Goal: Task Accomplishment & Management: Complete application form

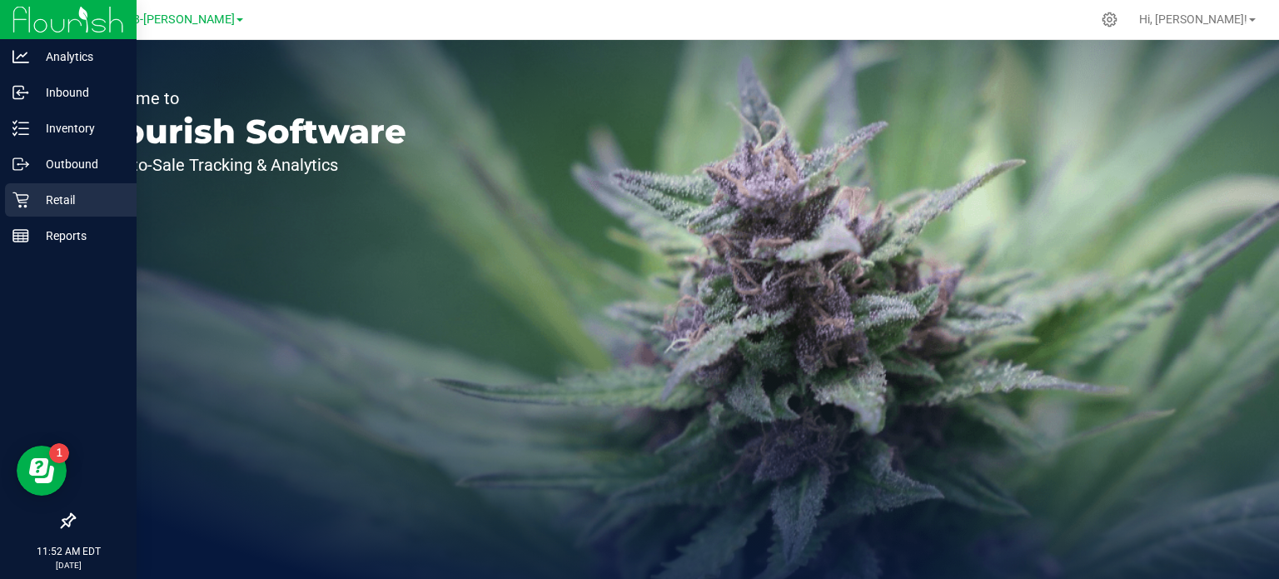
click at [63, 202] on p "Retail" at bounding box center [79, 200] width 100 height 20
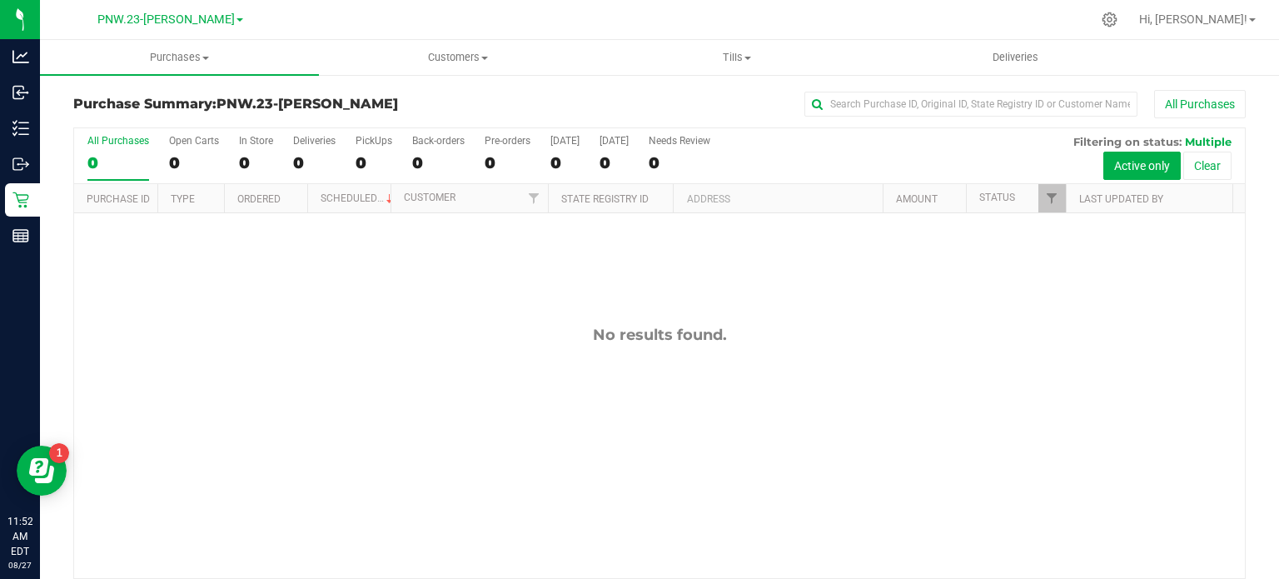
click at [209, 17] on link "PNW.23-Dalton" at bounding box center [170, 19] width 146 height 16
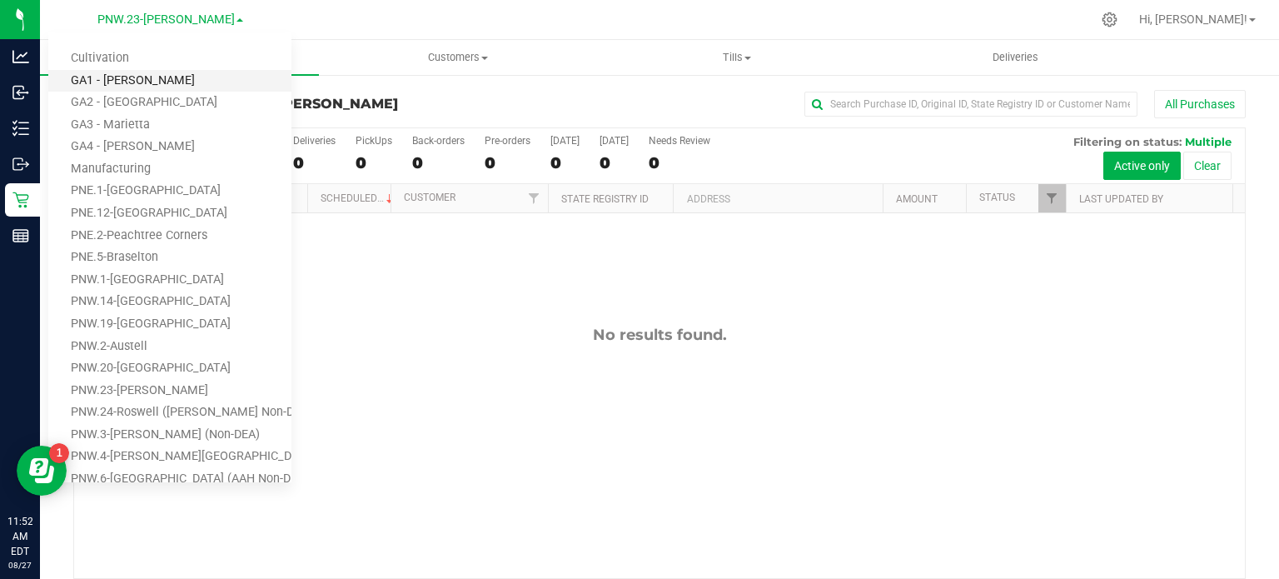
click at [147, 77] on link "GA1 - [PERSON_NAME]" at bounding box center [169, 81] width 243 height 22
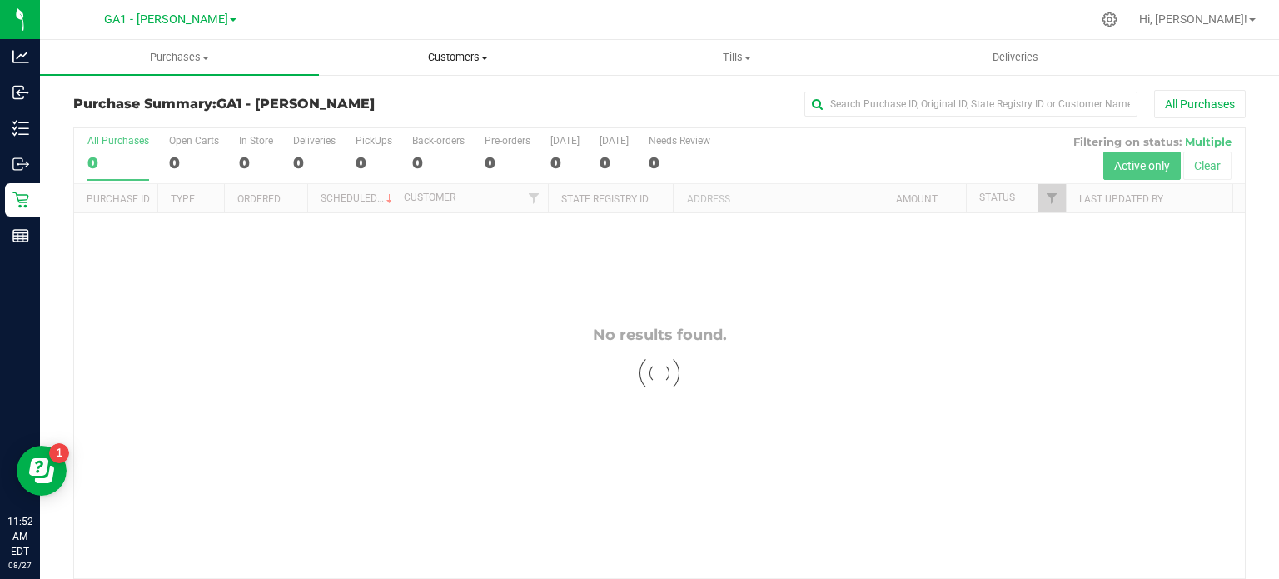
click at [484, 62] on span "Customers" at bounding box center [458, 57] width 277 height 15
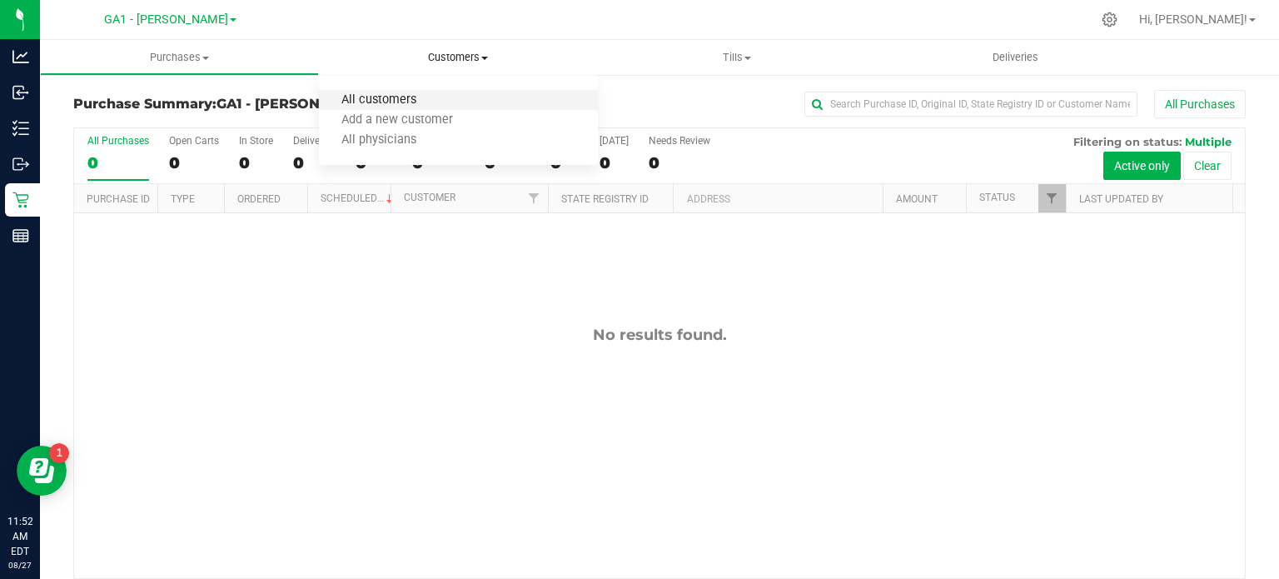
click at [426, 101] on span "All customers" at bounding box center [379, 100] width 120 height 14
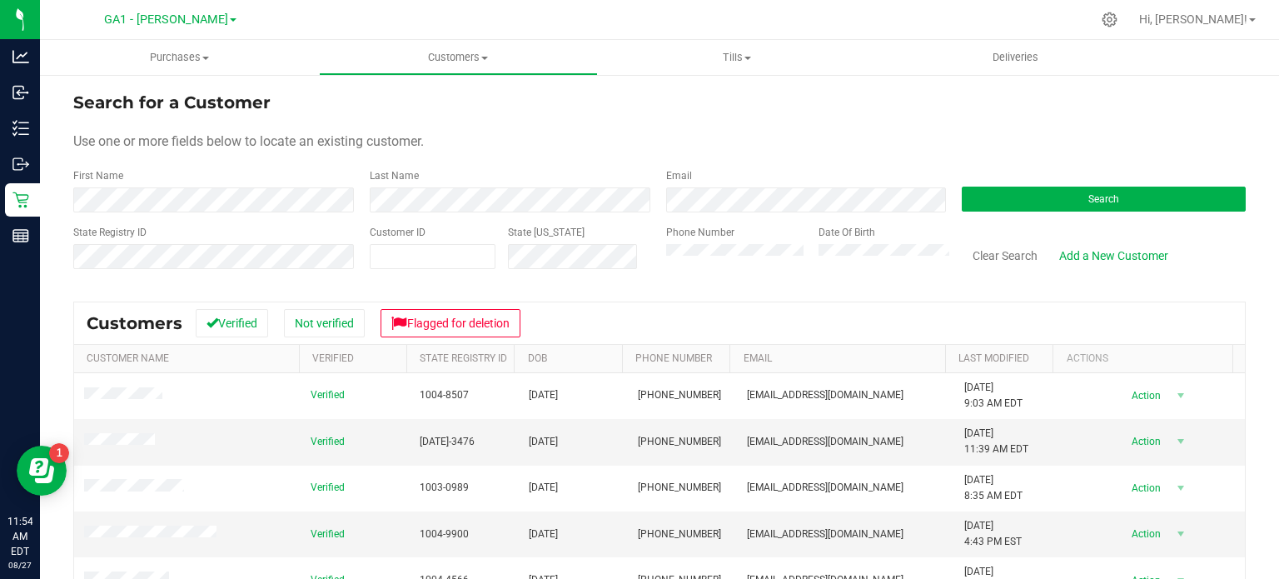
click at [1025, 211] on div "Search" at bounding box center [1097, 190] width 296 height 44
click at [1023, 205] on button "Search" at bounding box center [1103, 198] width 284 height 25
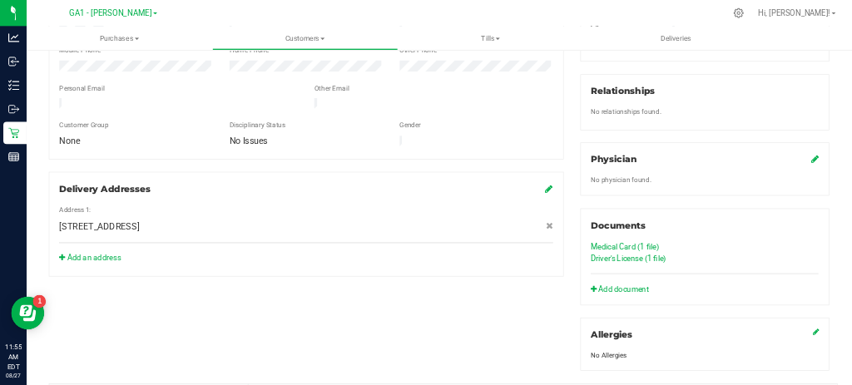
scroll to position [499, 0]
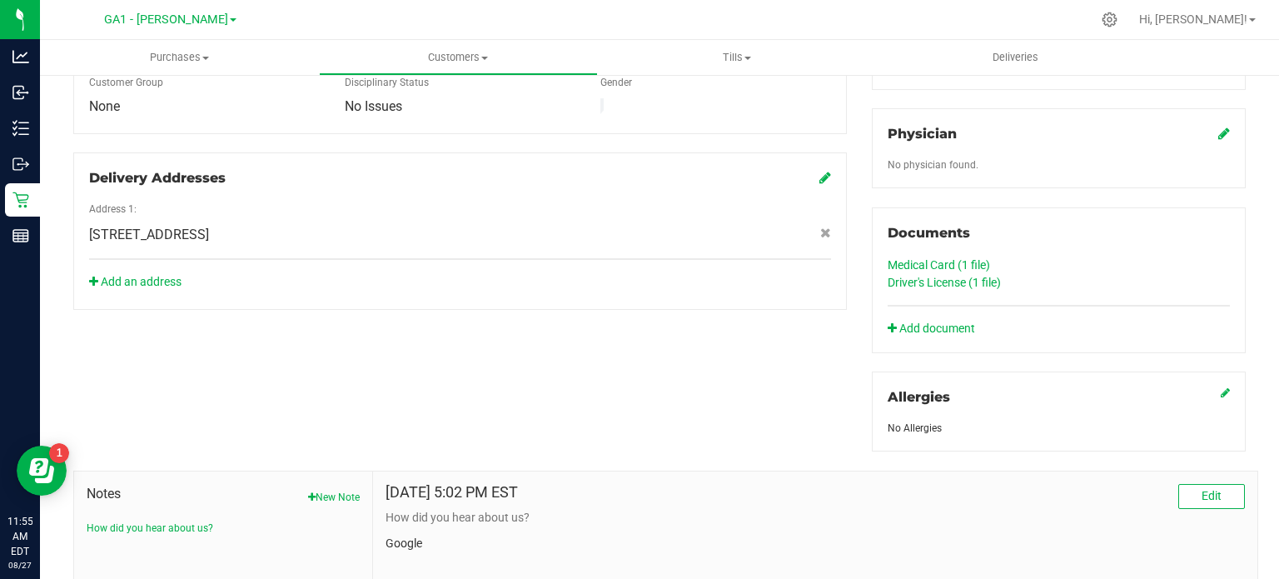
click at [933, 261] on link "Medical Card (1 file)" at bounding box center [938, 264] width 102 height 13
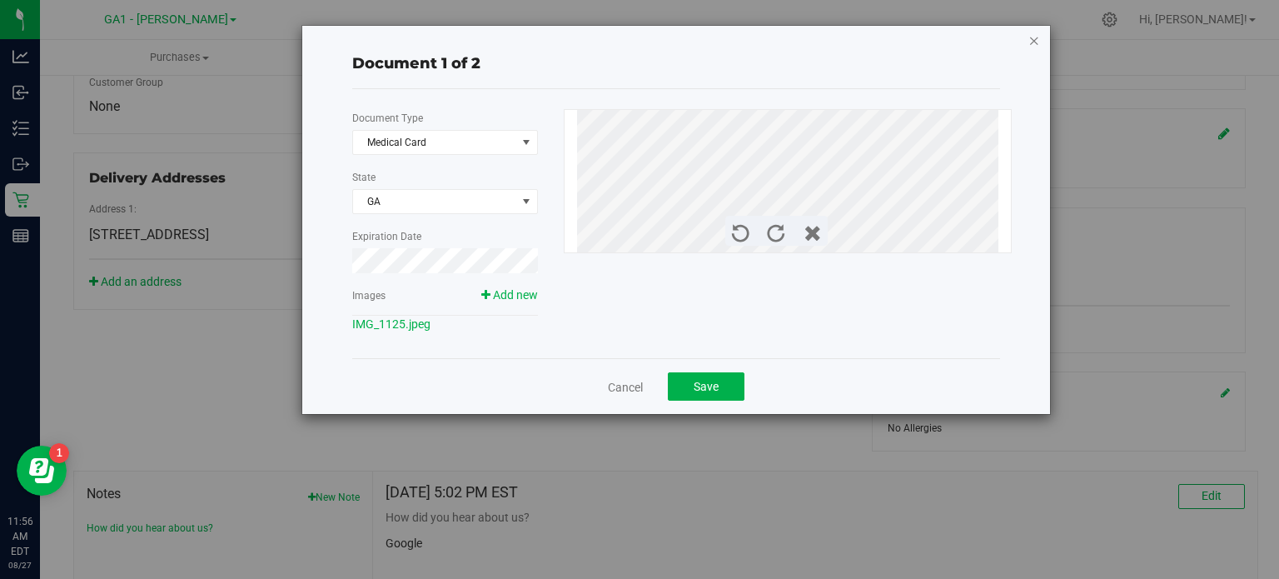
click at [1029, 31] on icon "button" at bounding box center [1034, 40] width 12 height 20
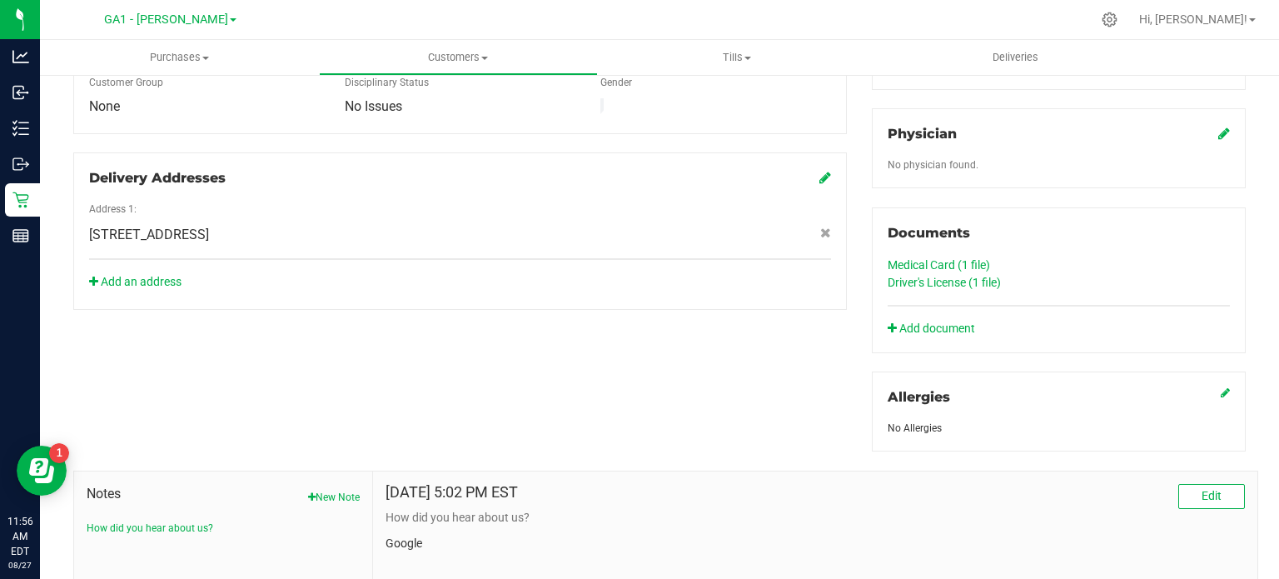
click at [922, 282] on link "Driver's License (1 file)" at bounding box center [943, 282] width 113 height 13
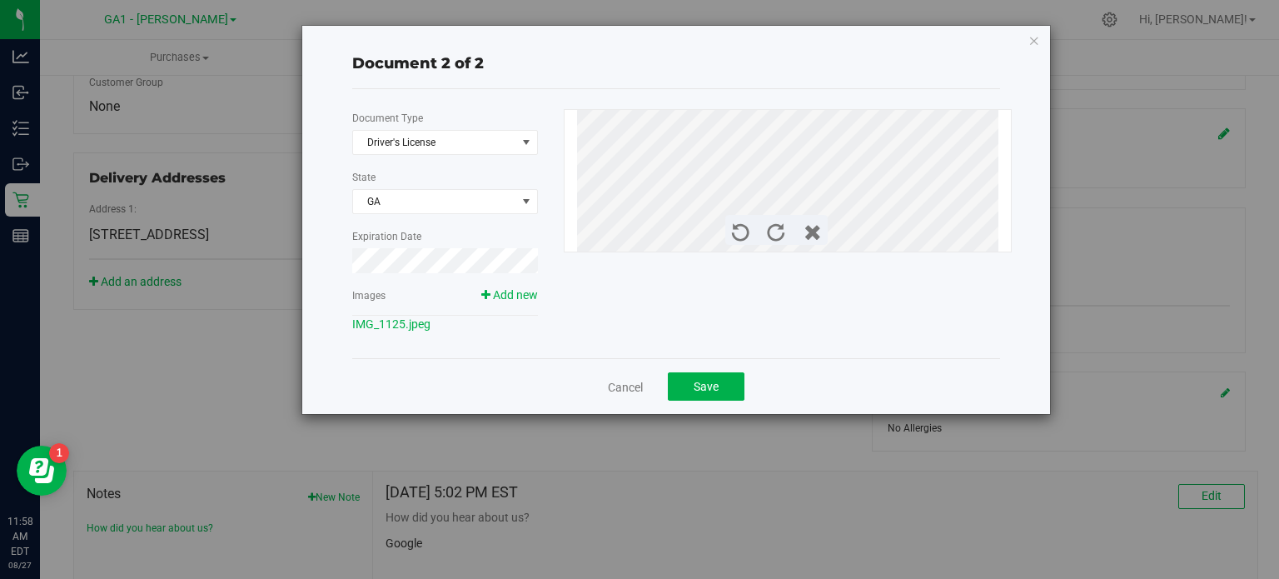
click at [1116, 187] on div "Document 2 of 2 Document Type Driver's License 1 State GA Expiration Date Image…" at bounding box center [645, 289] width 1291 height 579
click at [1032, 36] on icon "button" at bounding box center [1034, 40] width 12 height 20
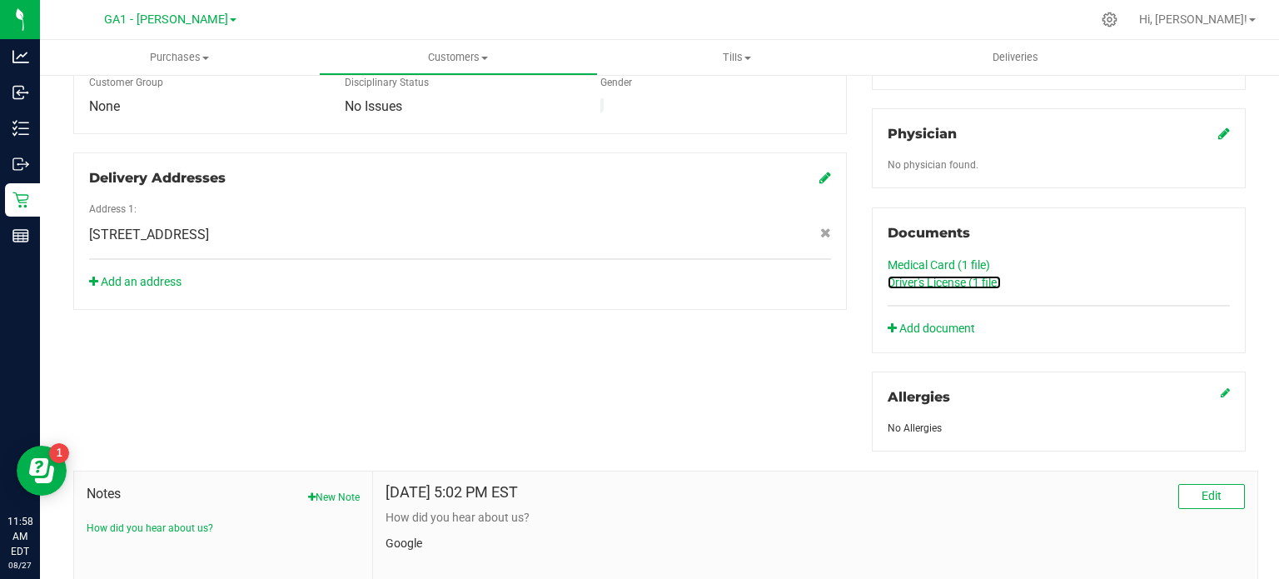
scroll to position [83, 0]
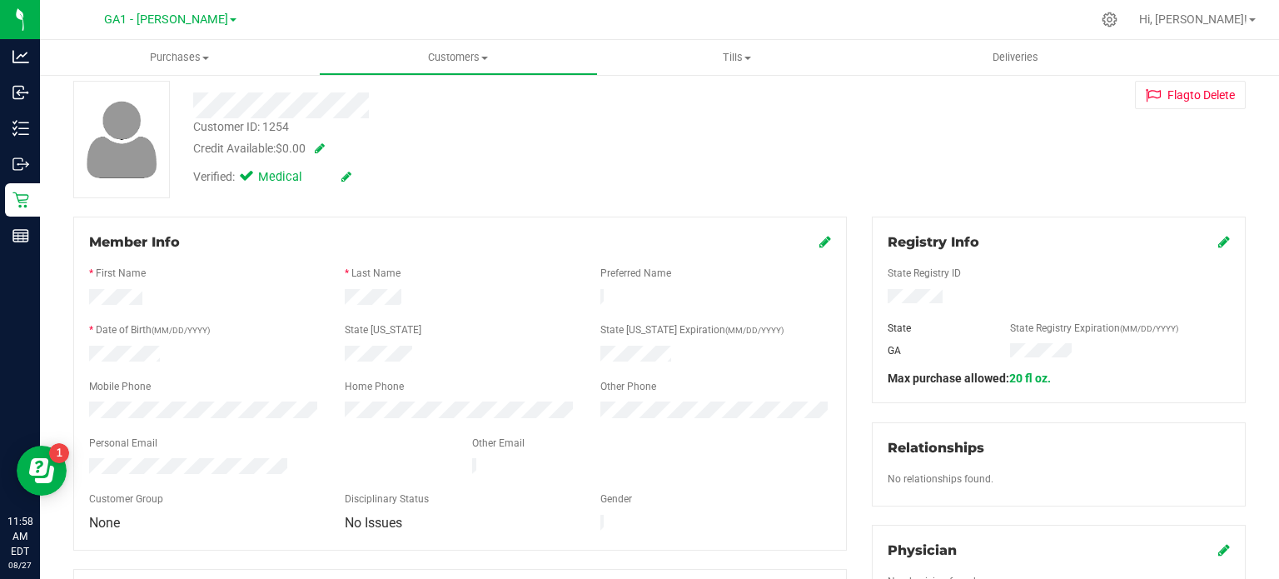
click at [819, 241] on icon at bounding box center [825, 241] width 12 height 13
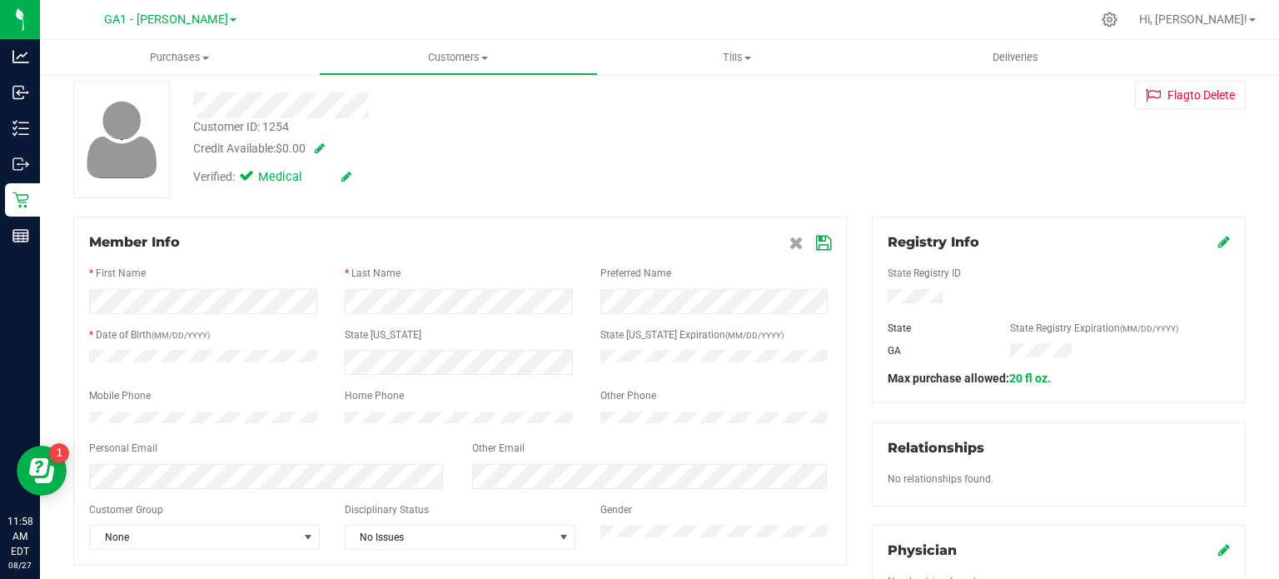
click at [441, 282] on div "* Last Name" at bounding box center [460, 275] width 256 height 19
click at [818, 242] on icon at bounding box center [823, 242] width 15 height 13
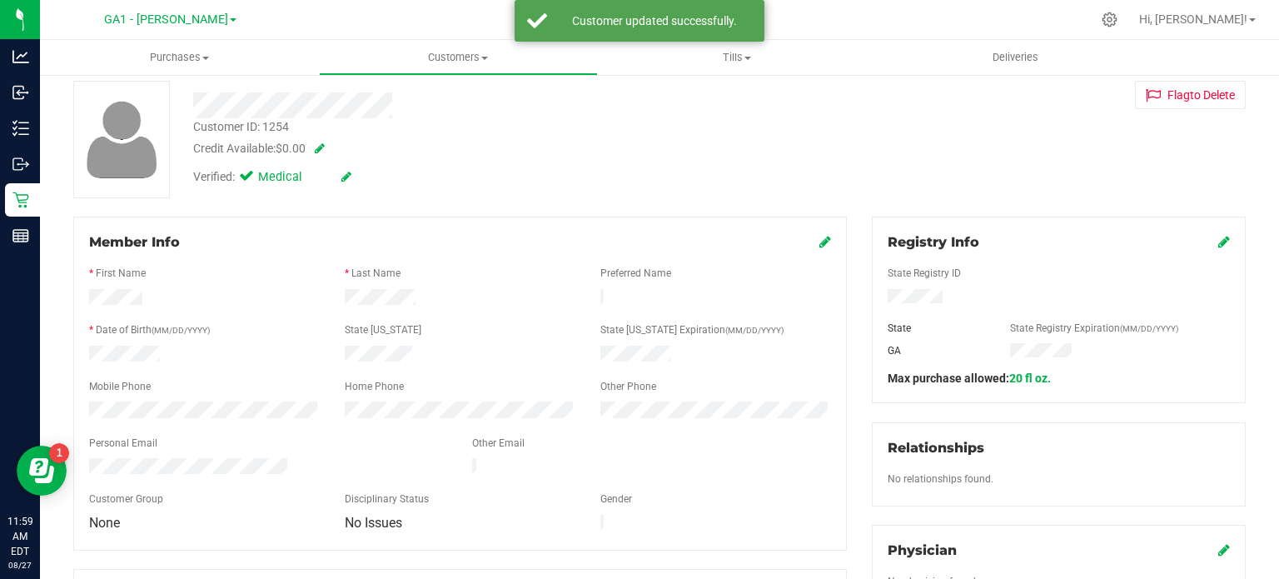
drag, startPoint x: 420, startPoint y: 345, endPoint x: 340, endPoint y: 346, distance: 79.1
click at [340, 346] on div at bounding box center [460, 355] width 256 height 20
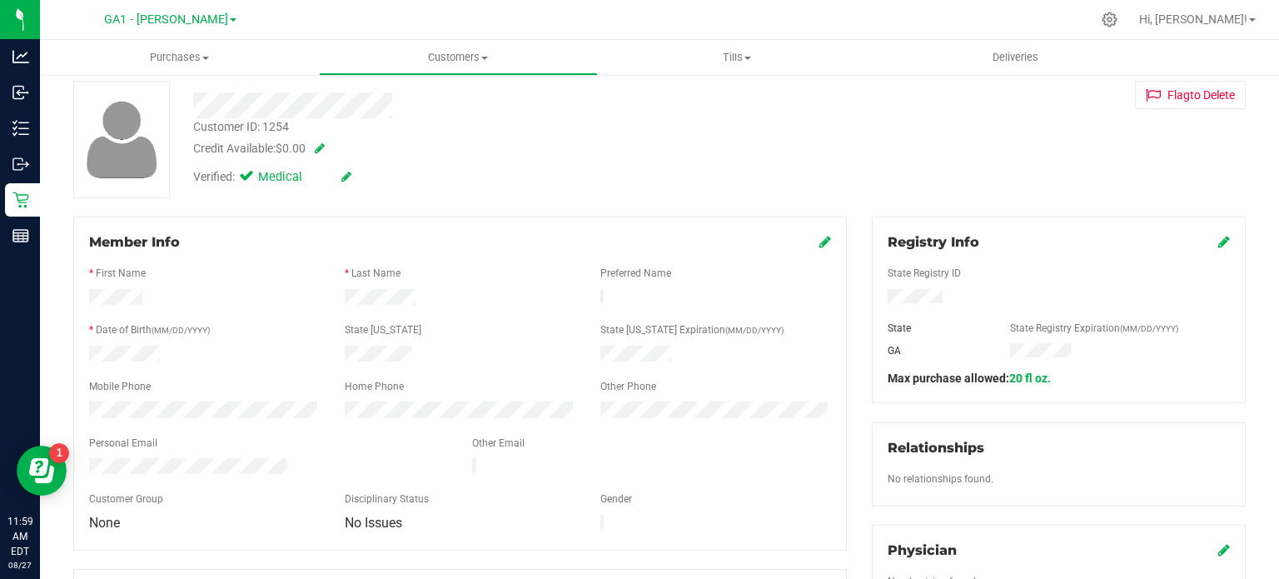
drag, startPoint x: 337, startPoint y: 290, endPoint x: 416, endPoint y: 298, distance: 79.5
click at [420, 298] on div at bounding box center [460, 299] width 256 height 20
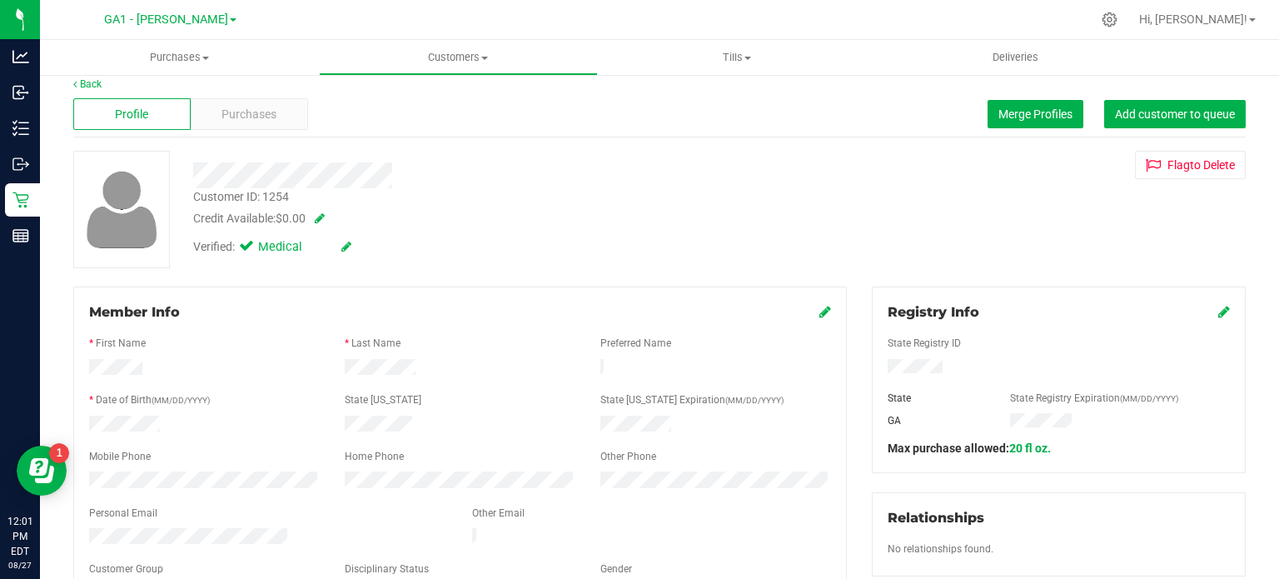
scroll to position [0, 0]
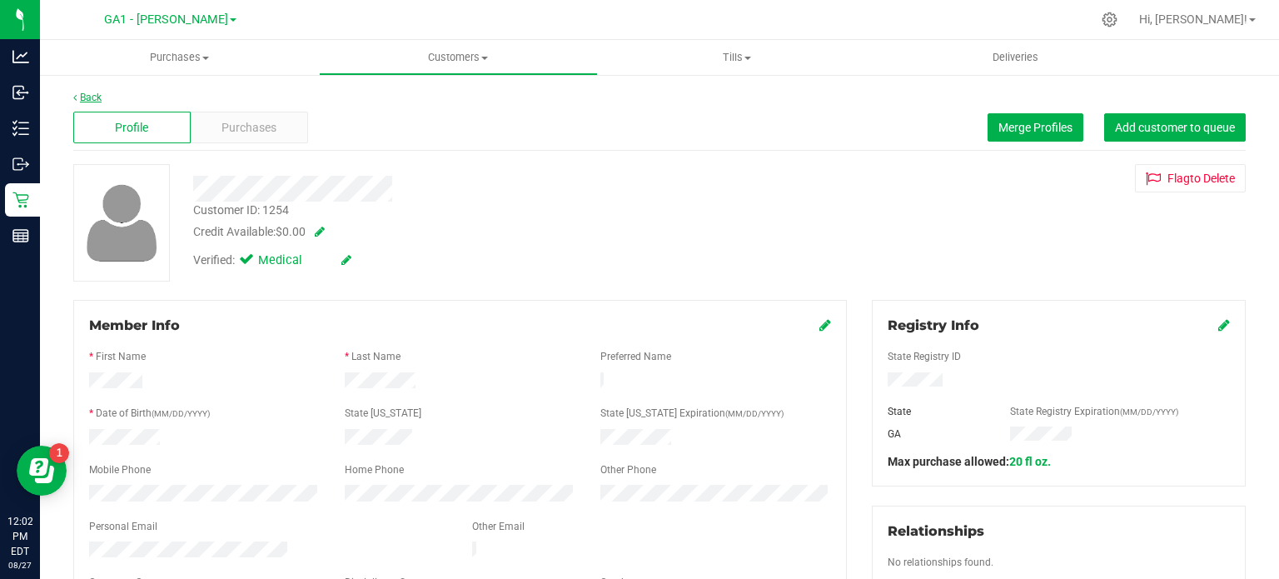
click at [100, 96] on link "Back" at bounding box center [87, 98] width 28 height 12
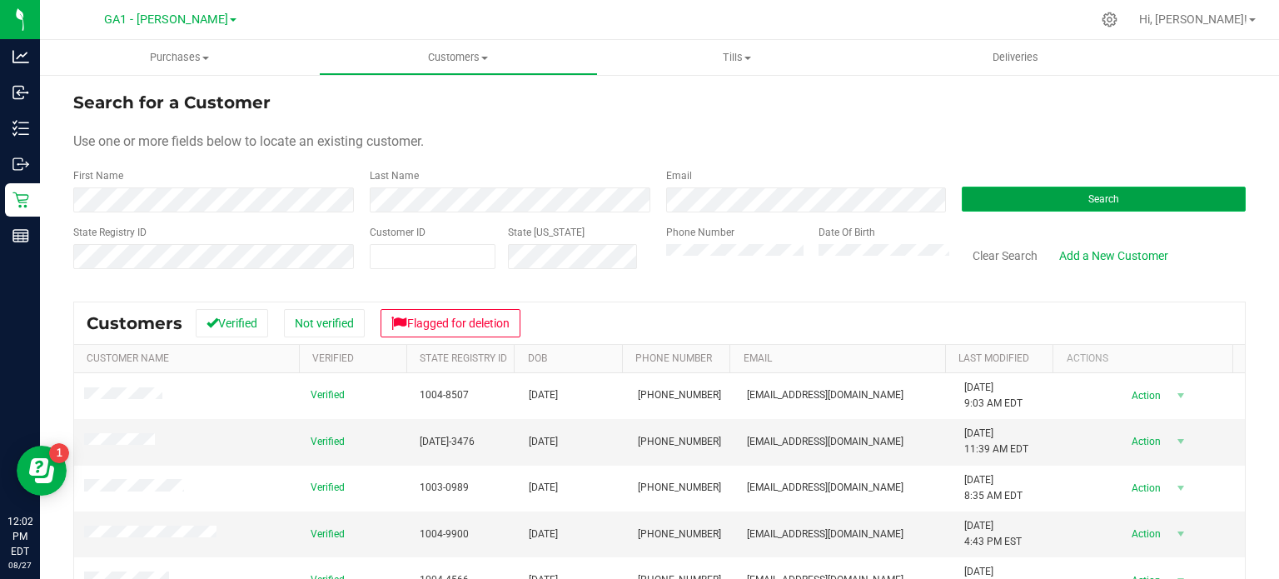
click at [1041, 202] on button "Search" at bounding box center [1103, 198] width 284 height 25
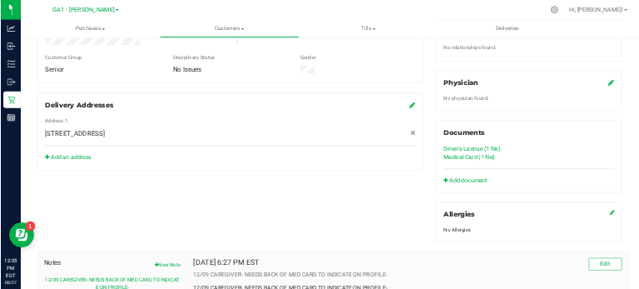
scroll to position [499, 0]
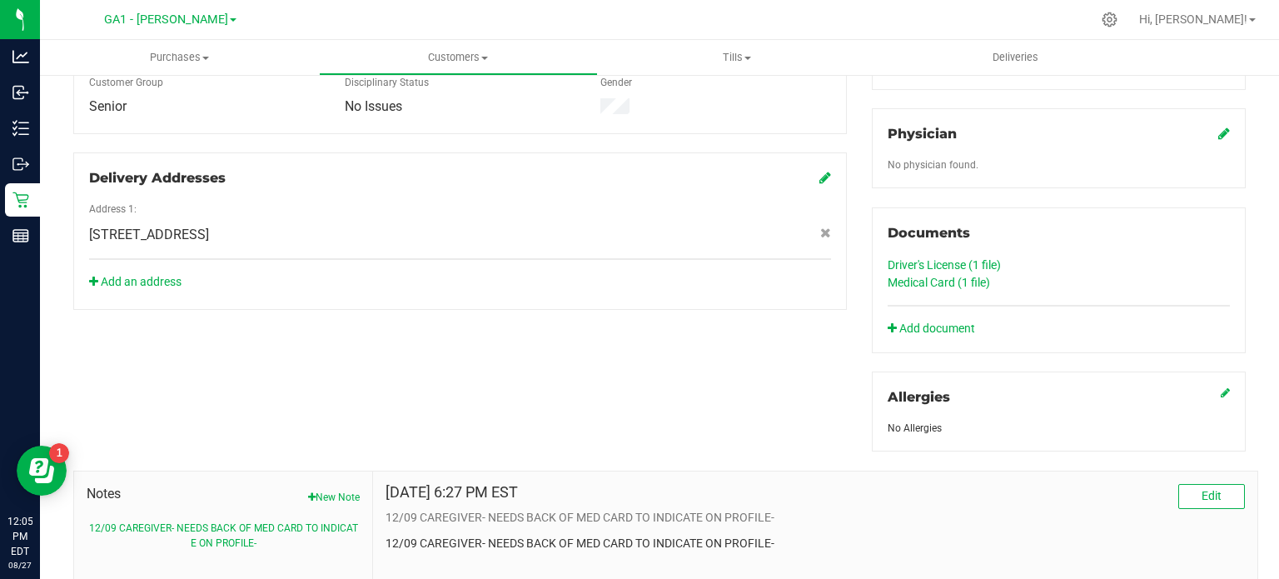
click at [949, 276] on link "Medical Card (1 file)" at bounding box center [938, 282] width 102 height 13
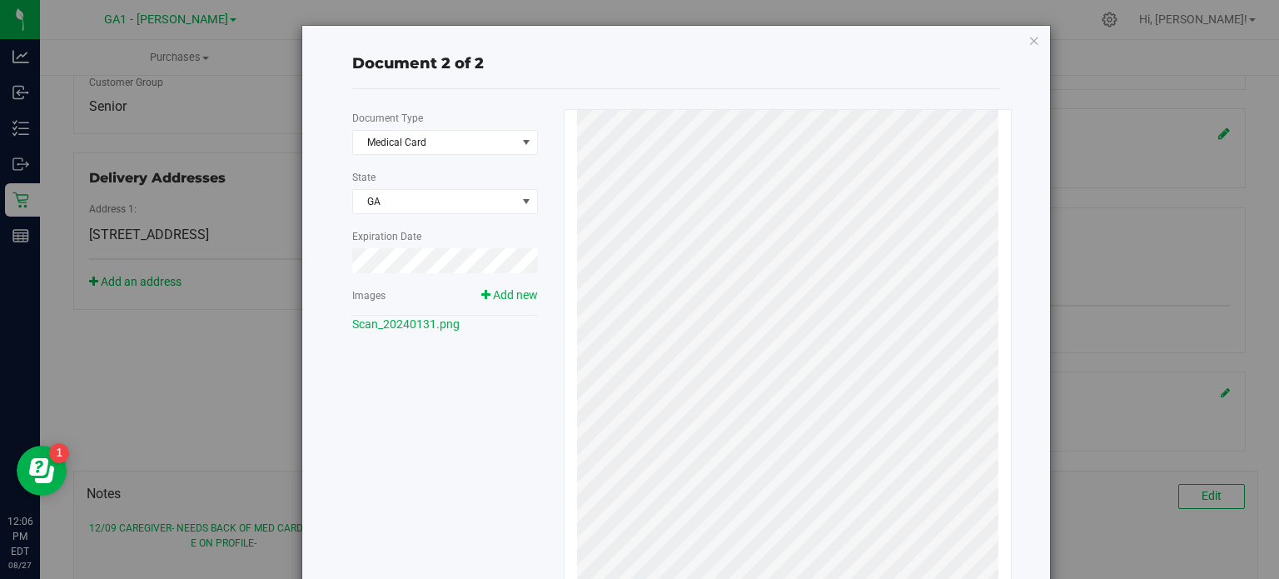
click at [1092, 231] on div "Document 2 of 2 Document Type Medical Card 5 State GA Expiration Date Images Ad…" at bounding box center [645, 289] width 1291 height 579
click at [1029, 42] on icon "button" at bounding box center [1034, 40] width 12 height 20
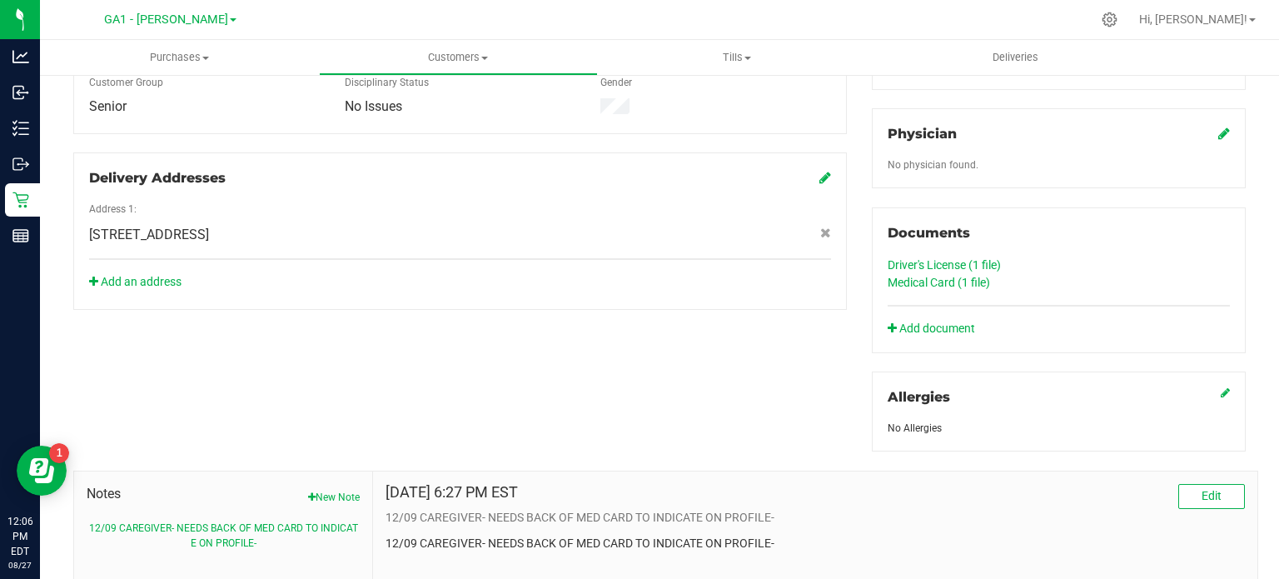
click at [937, 259] on link "Driver's License (1 file)" at bounding box center [943, 264] width 113 height 13
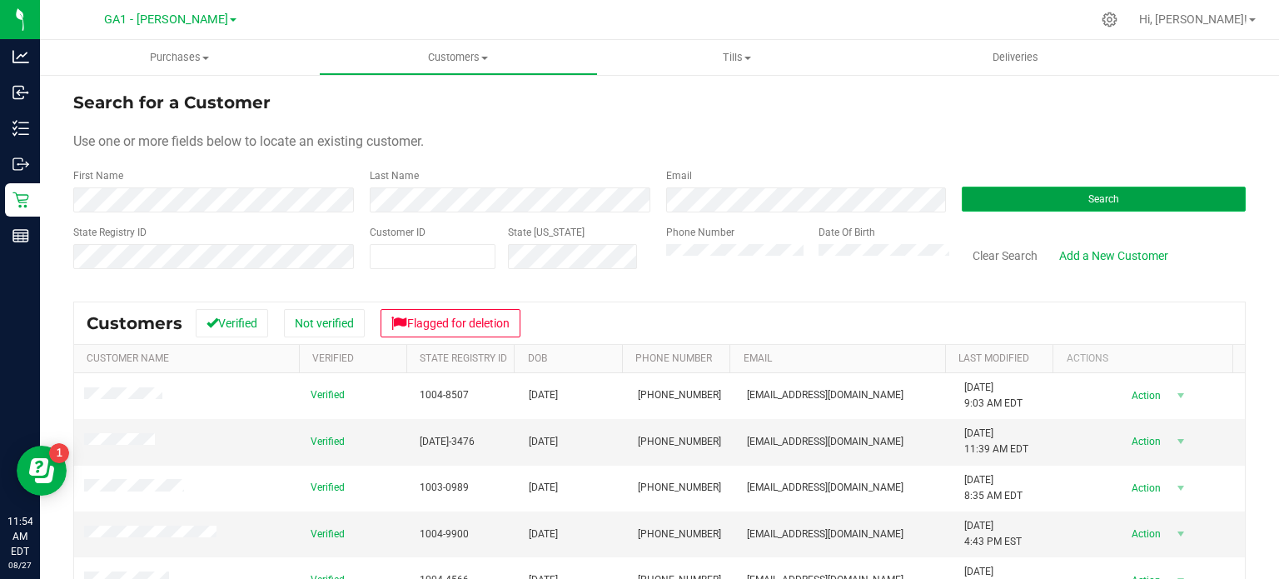
click at [1122, 199] on button "Search" at bounding box center [1103, 198] width 284 height 25
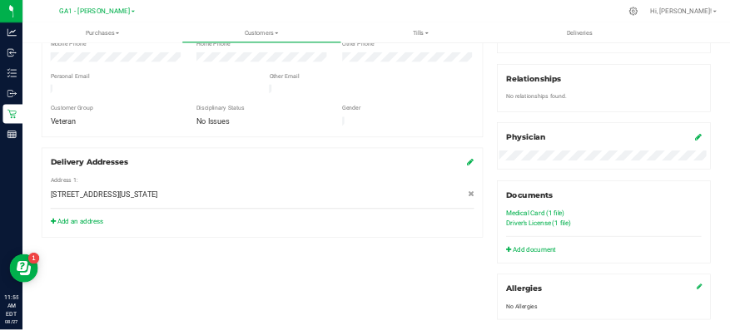
scroll to position [499, 0]
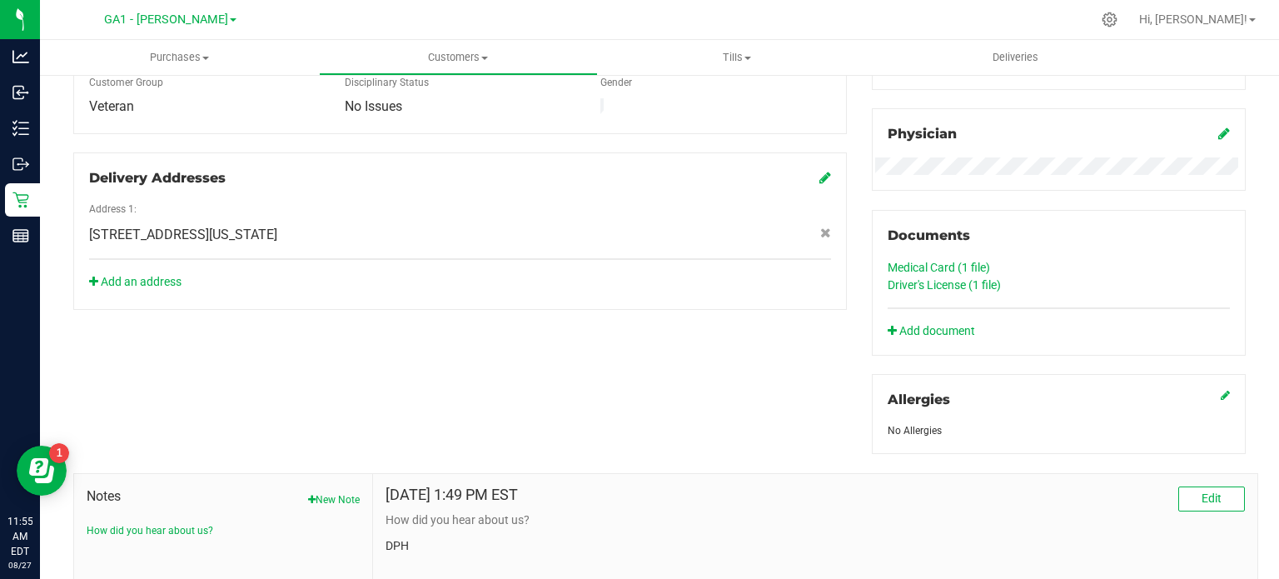
click at [908, 261] on link "Medical Card (1 file)" at bounding box center [938, 267] width 102 height 13
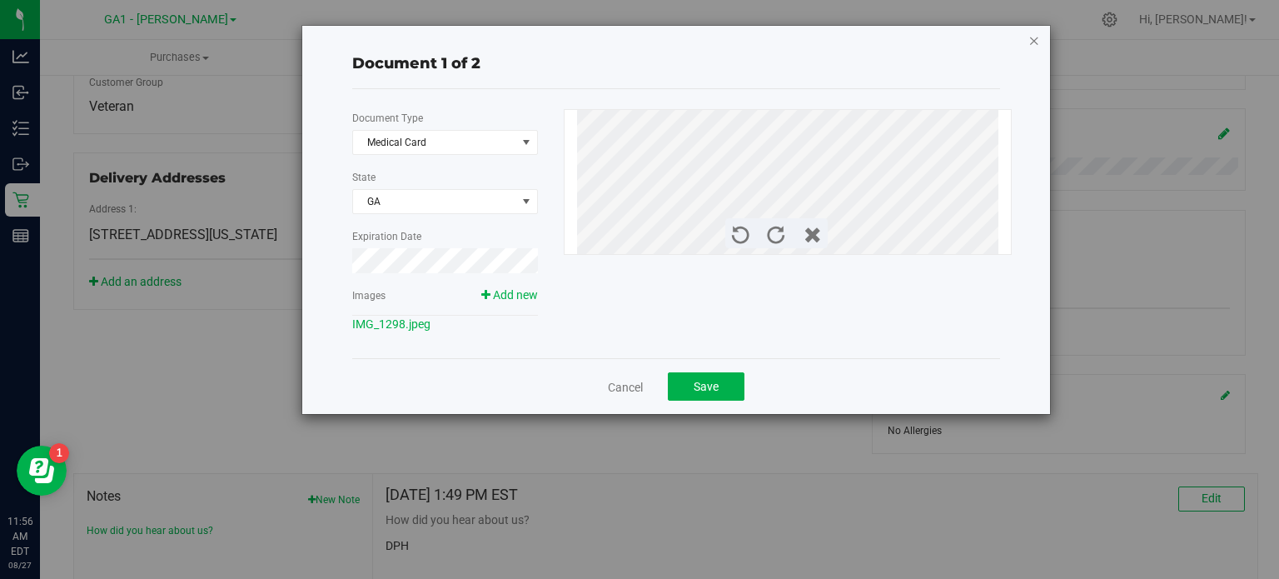
click at [1035, 38] on icon "button" at bounding box center [1034, 40] width 12 height 20
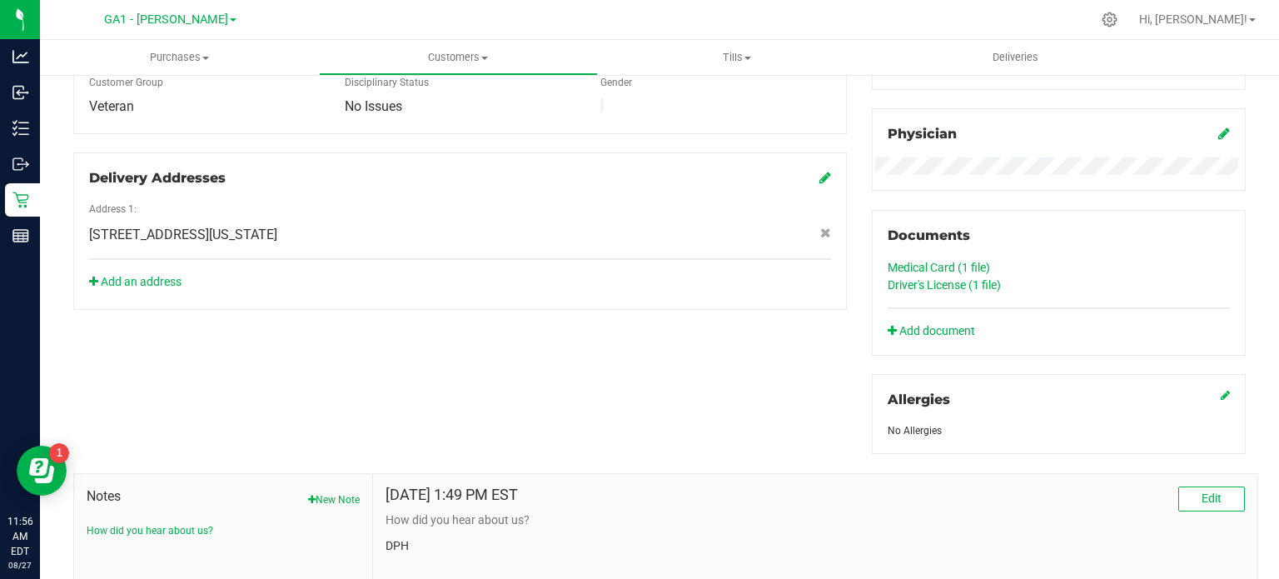
click at [966, 285] on link "Driver's License (1 file)" at bounding box center [943, 284] width 113 height 13
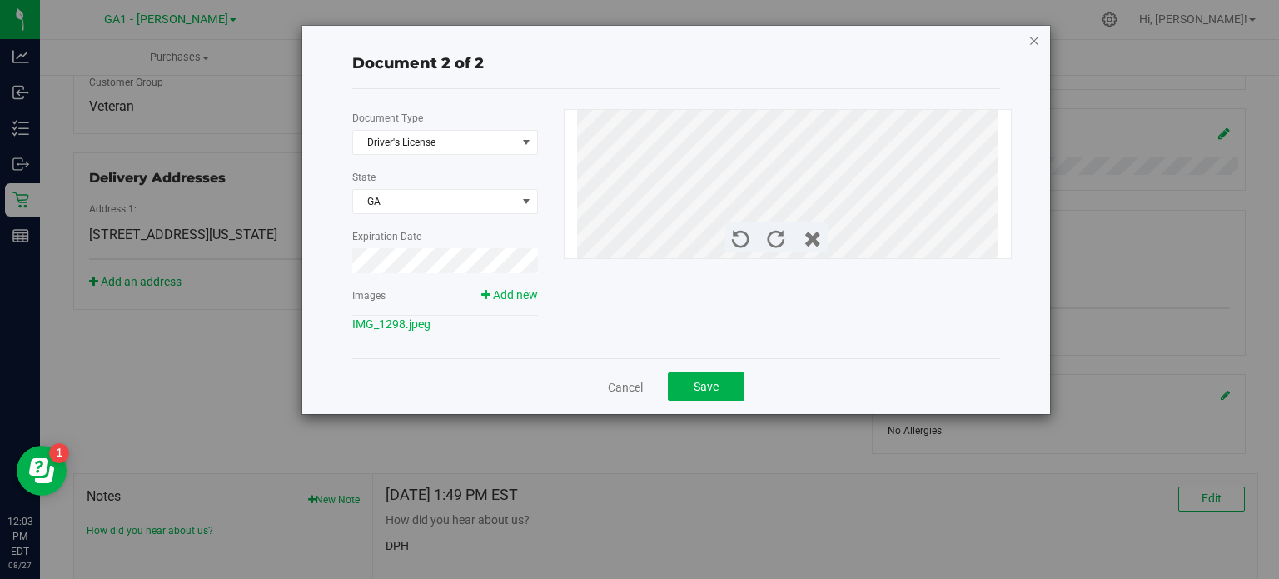
click at [1033, 42] on icon "button" at bounding box center [1034, 40] width 12 height 20
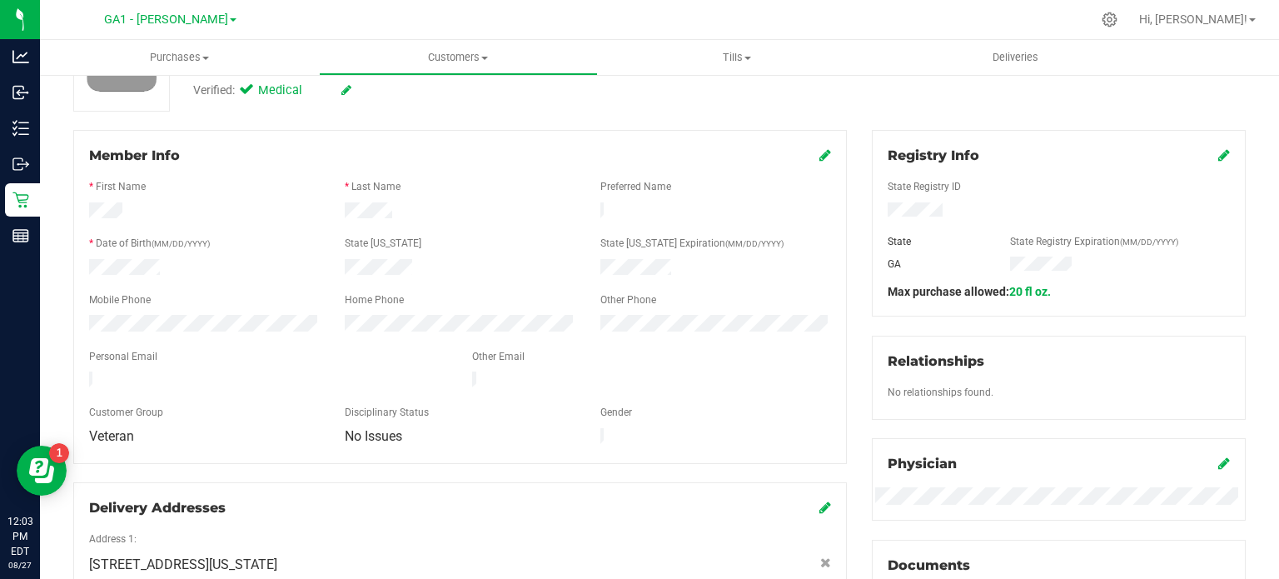
scroll to position [250, 0]
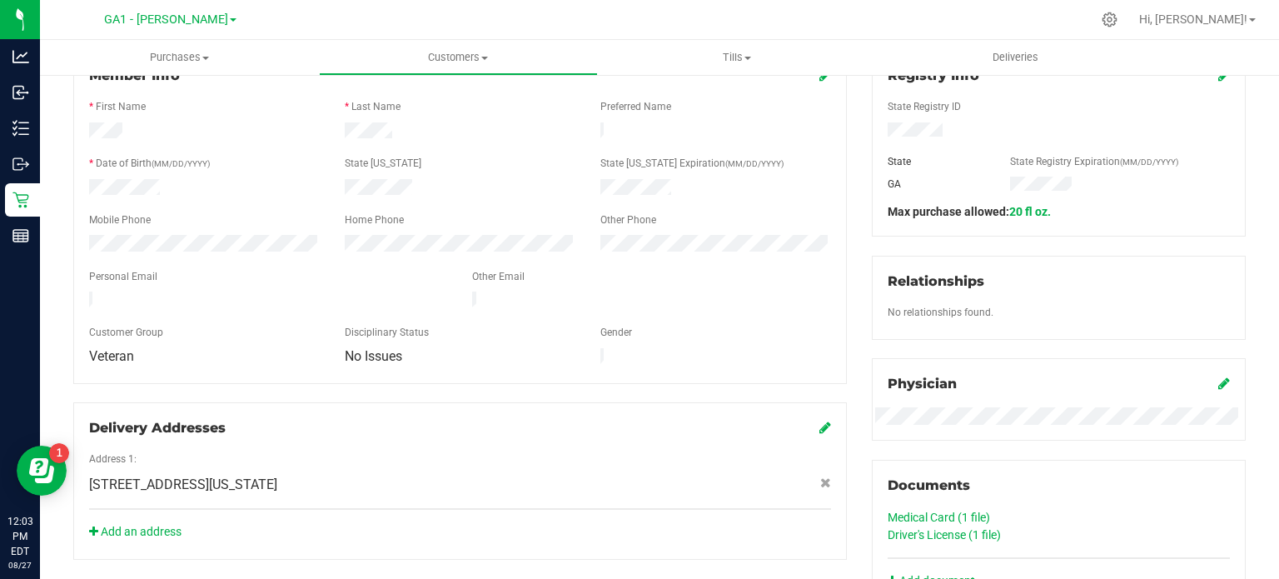
click at [918, 533] on link "Driver's License (1 file)" at bounding box center [943, 534] width 113 height 13
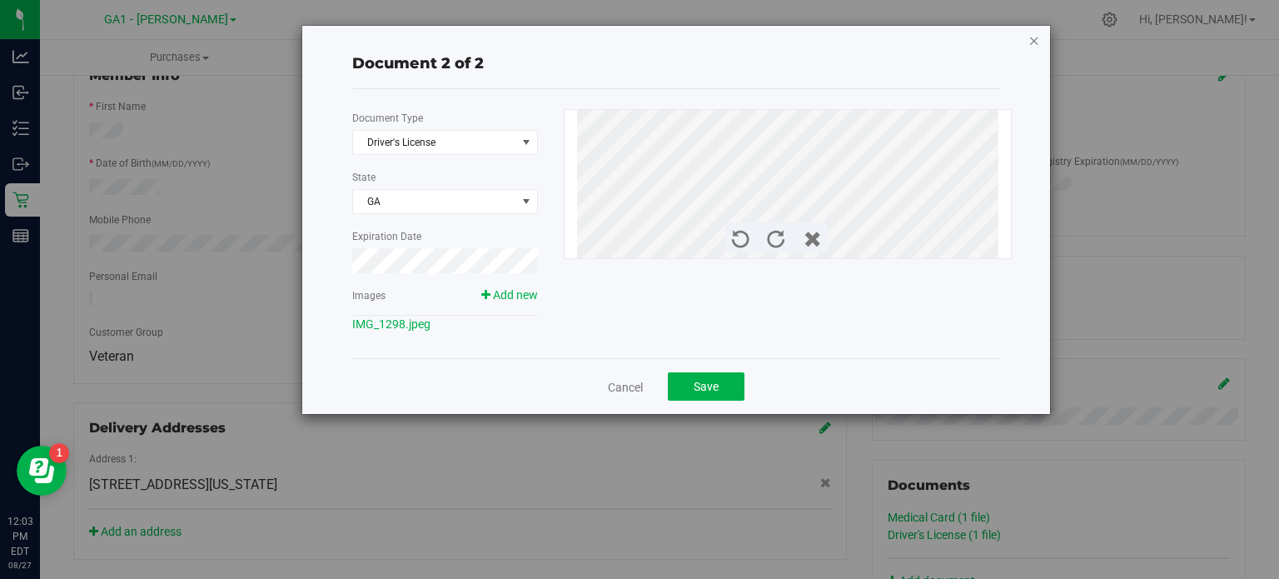
click at [1037, 37] on icon "button" at bounding box center [1034, 40] width 12 height 20
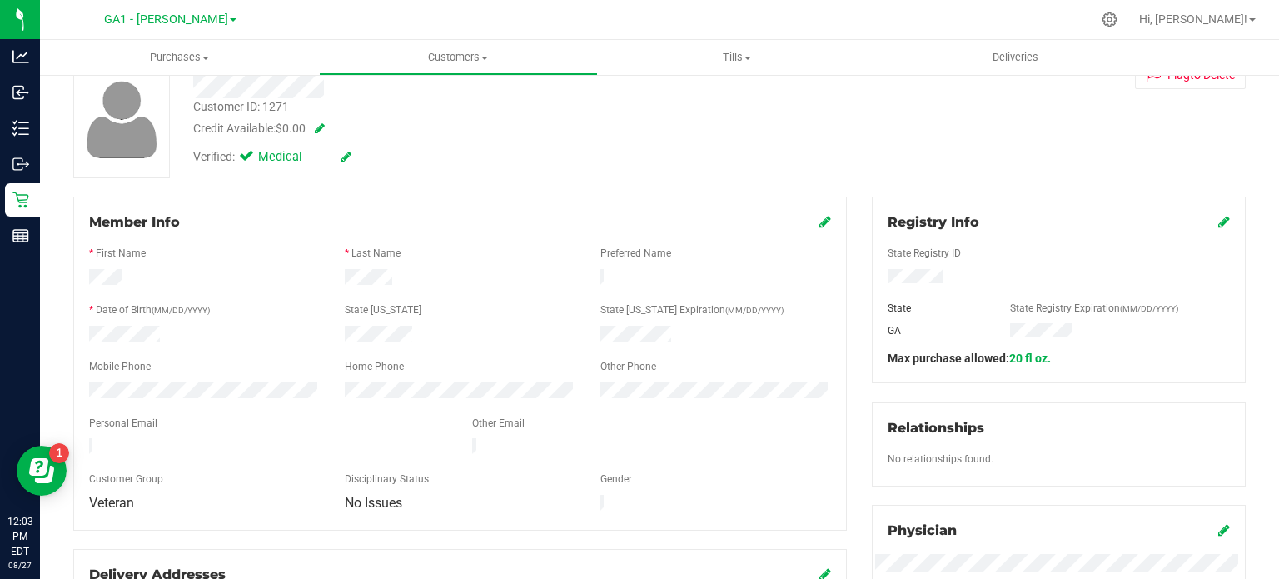
scroll to position [83, 0]
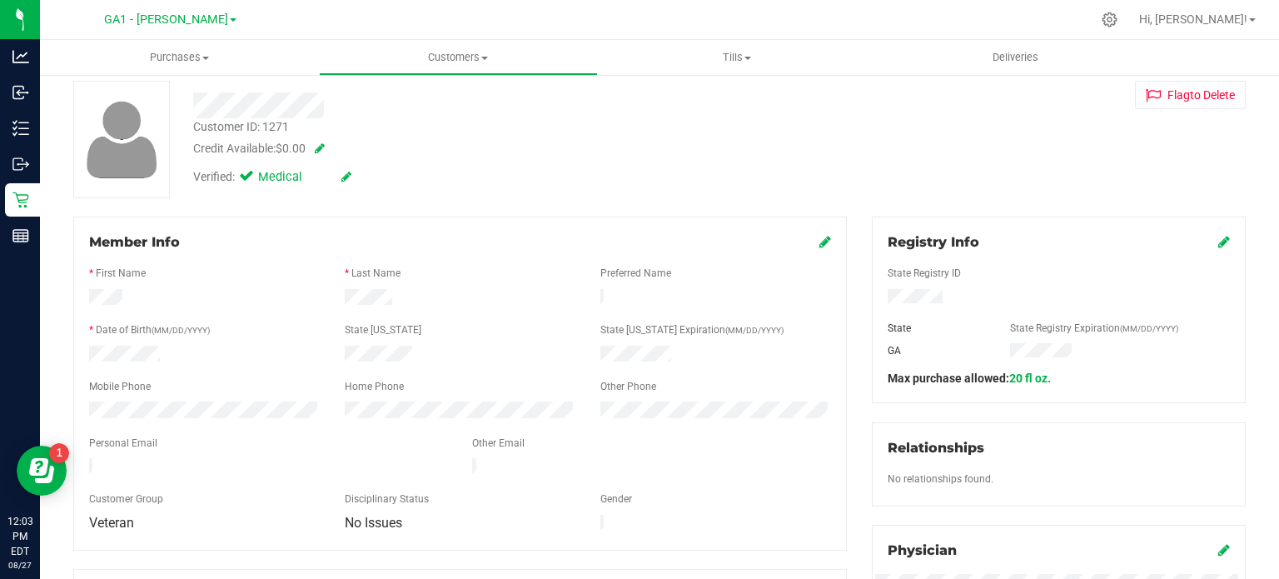
click at [809, 240] on div "Member Info" at bounding box center [460, 242] width 742 height 20
click at [819, 242] on icon at bounding box center [825, 241] width 12 height 13
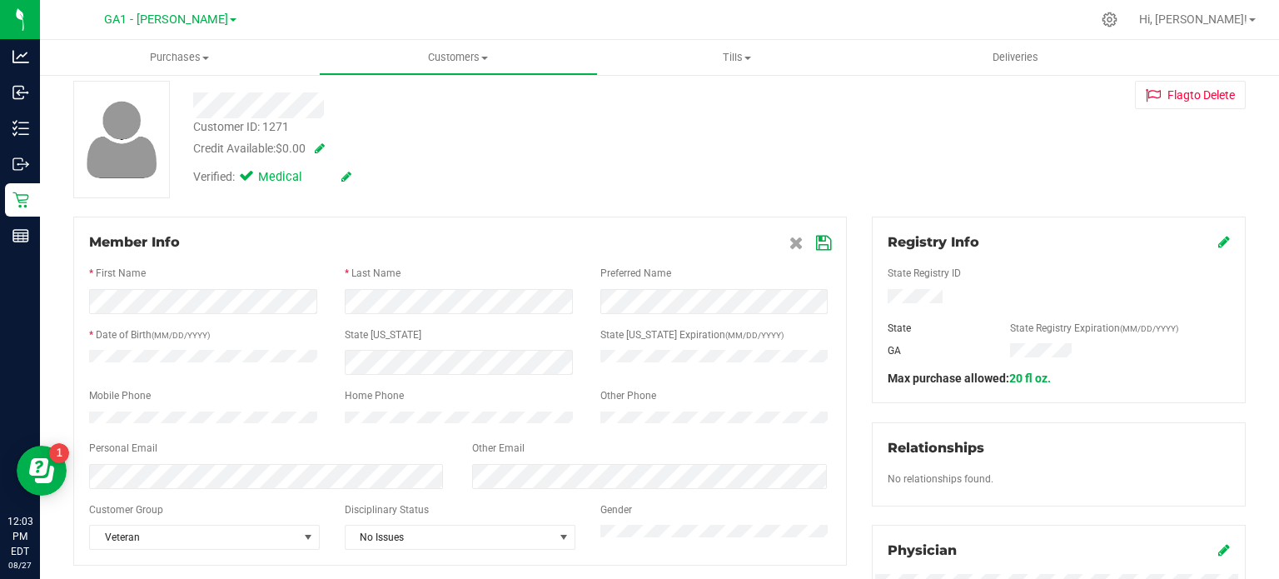
click at [816, 246] on icon at bounding box center [823, 242] width 15 height 13
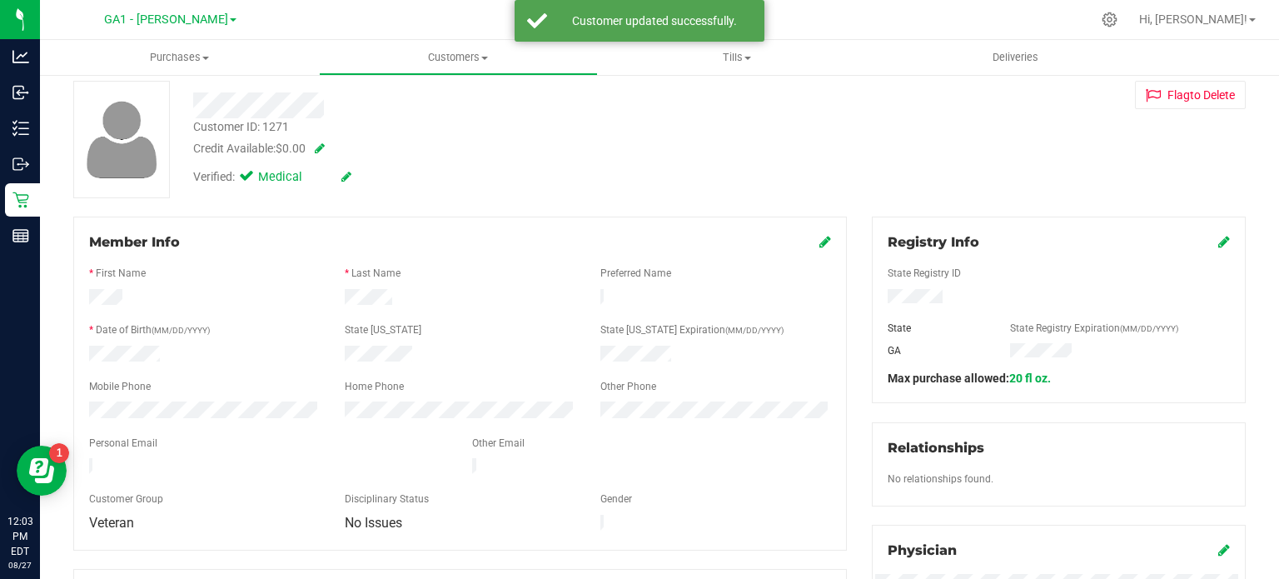
click at [404, 293] on div at bounding box center [460, 299] width 256 height 20
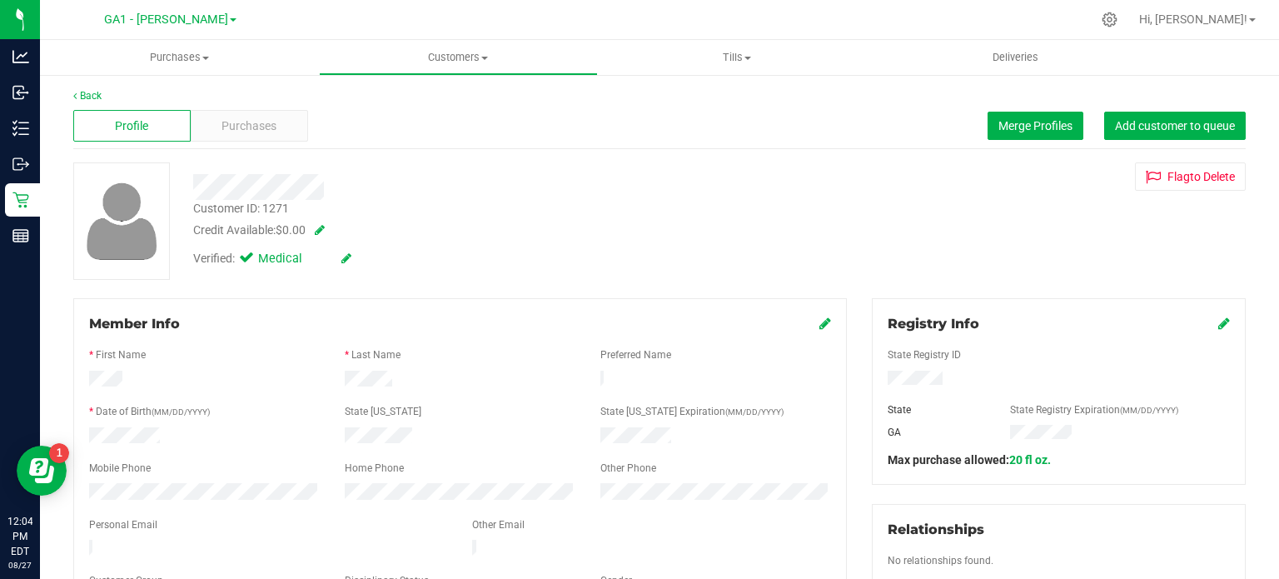
scroll to position [0, 0]
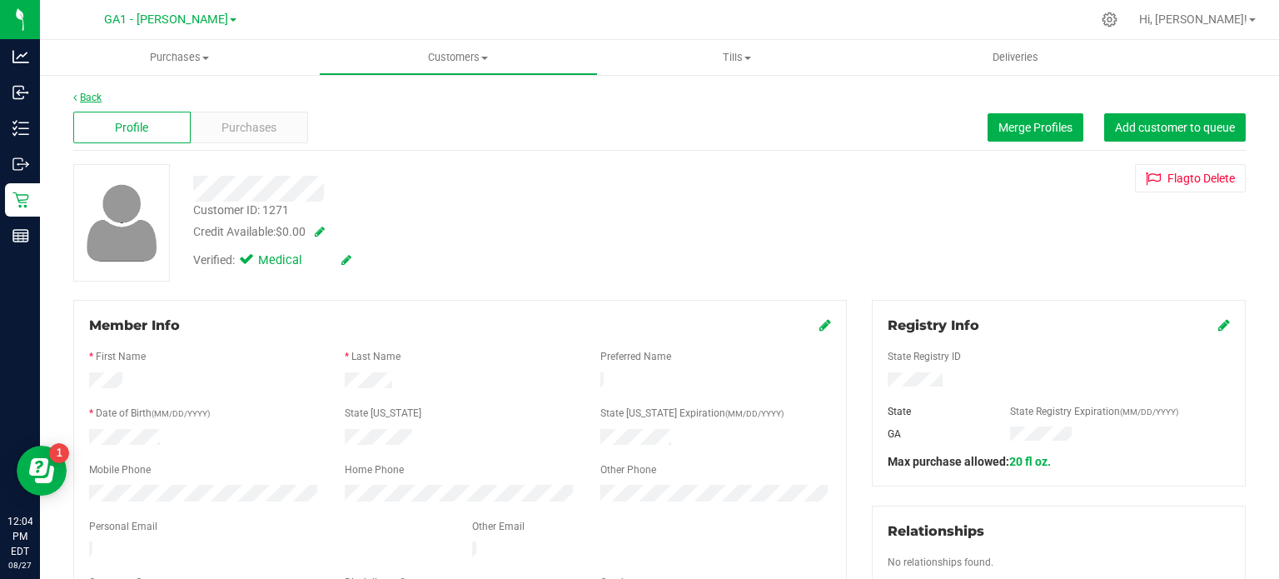
click at [77, 96] on link "Back" at bounding box center [87, 98] width 28 height 12
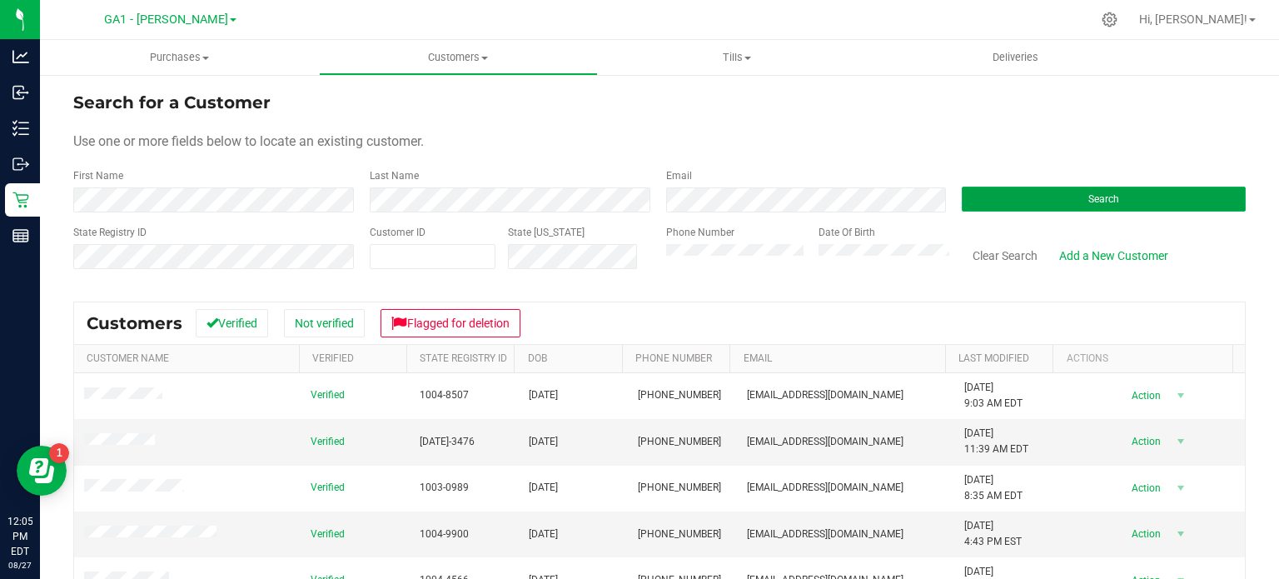
click at [1132, 205] on button "Search" at bounding box center [1103, 198] width 284 height 25
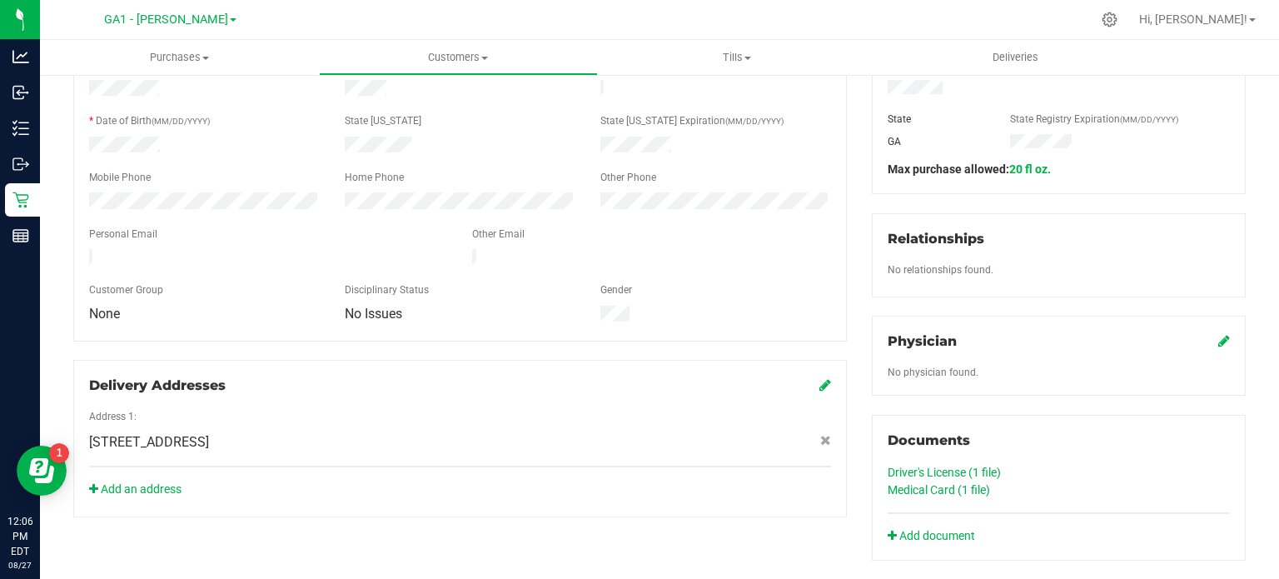
scroll to position [499, 0]
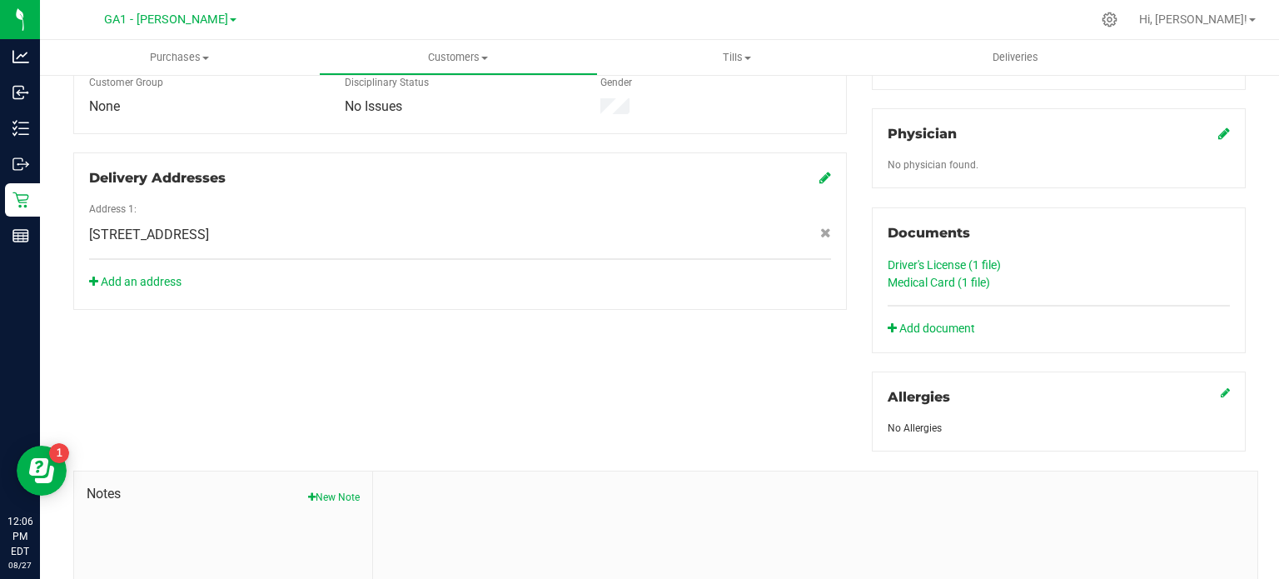
click at [960, 281] on link "Medical Card (1 file)" at bounding box center [938, 282] width 102 height 13
